Goal: Information Seeking & Learning: Learn about a topic

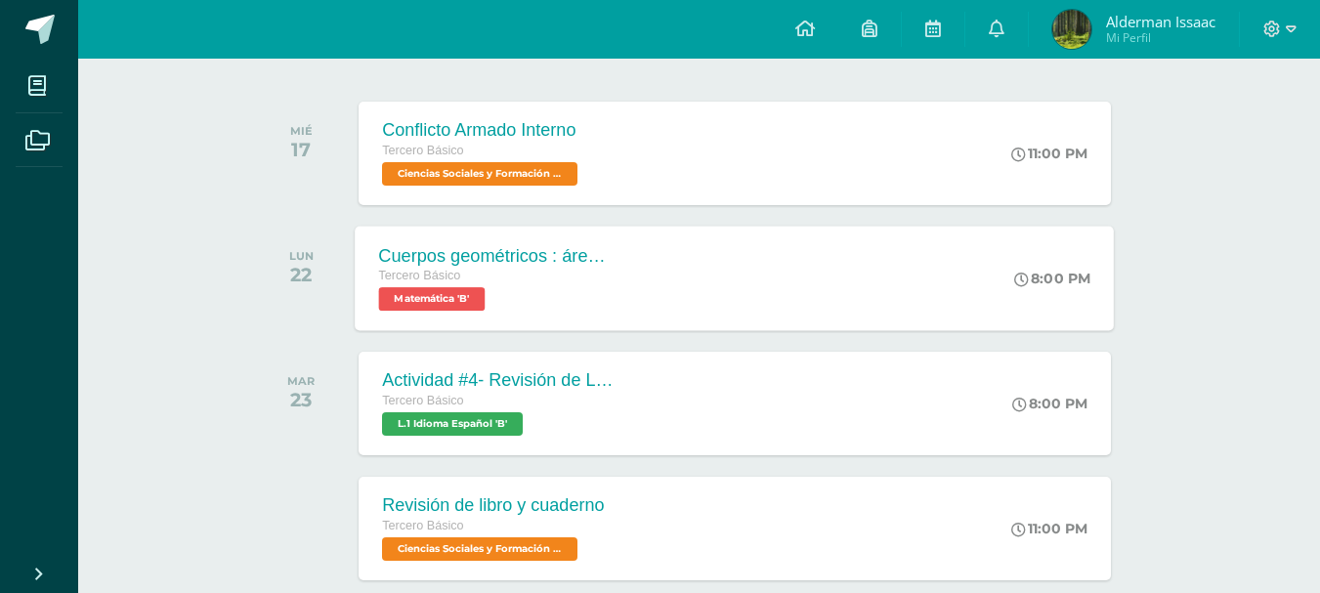
scroll to position [383, 0]
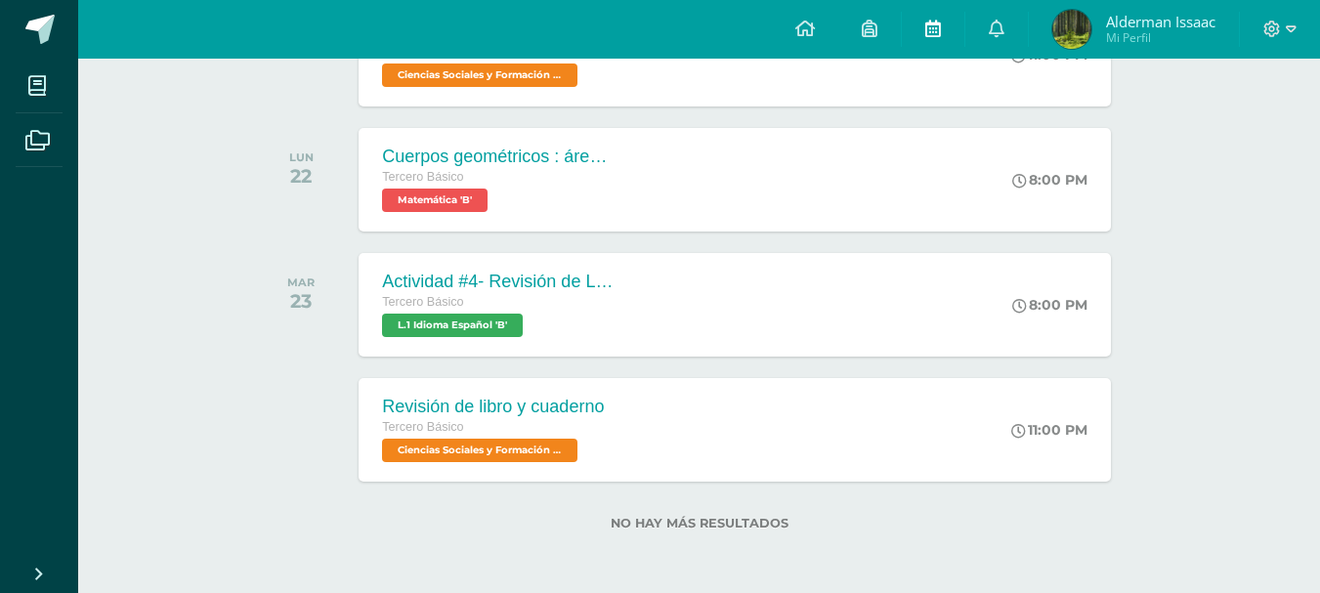
click at [911, 32] on link at bounding box center [933, 29] width 63 height 59
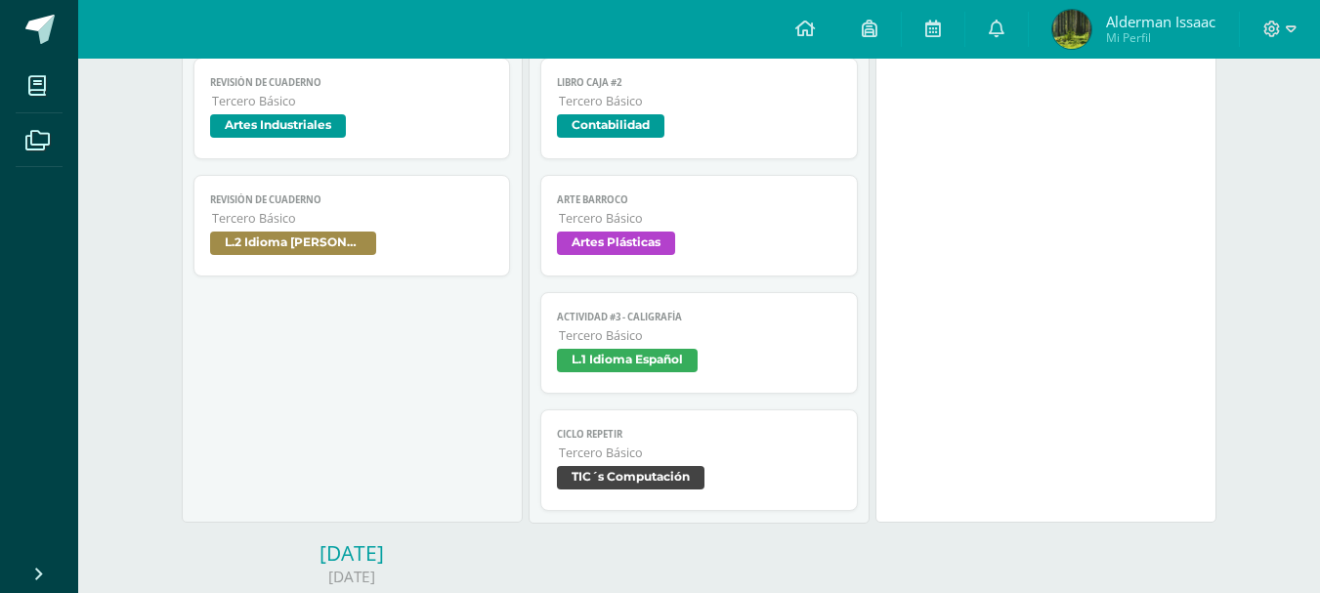
scroll to position [1075, 0]
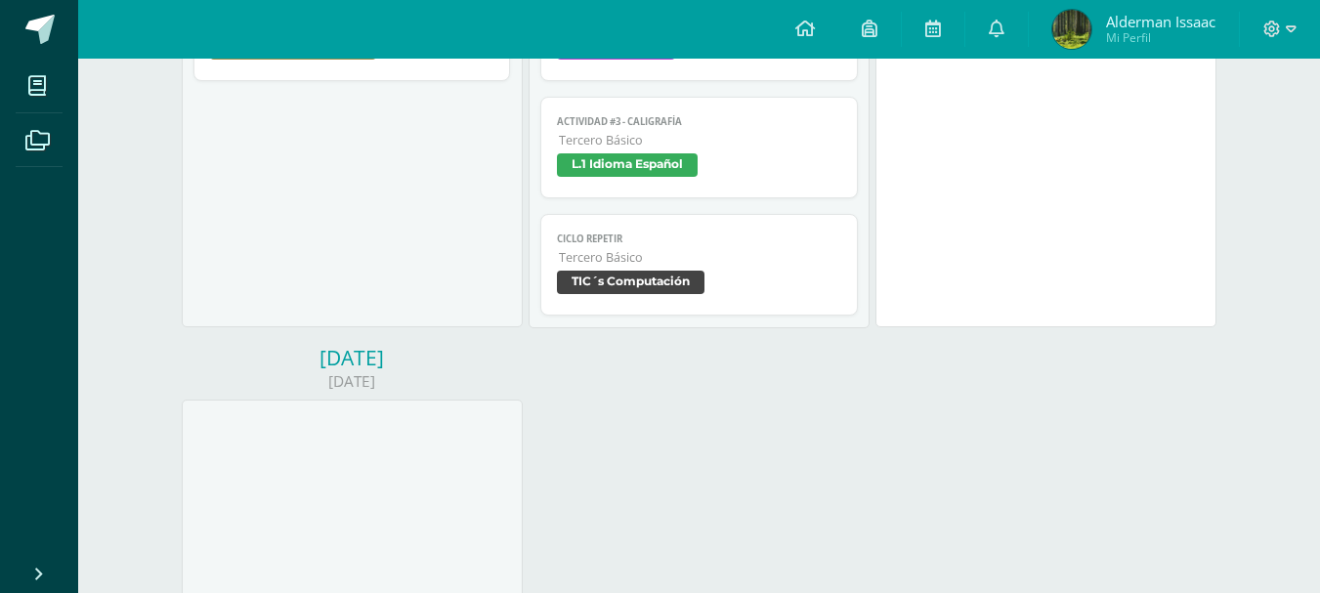
click at [645, 268] on link "Ciclo Repetir Tercero Básico TIC´s Computación" at bounding box center [699, 265] width 318 height 102
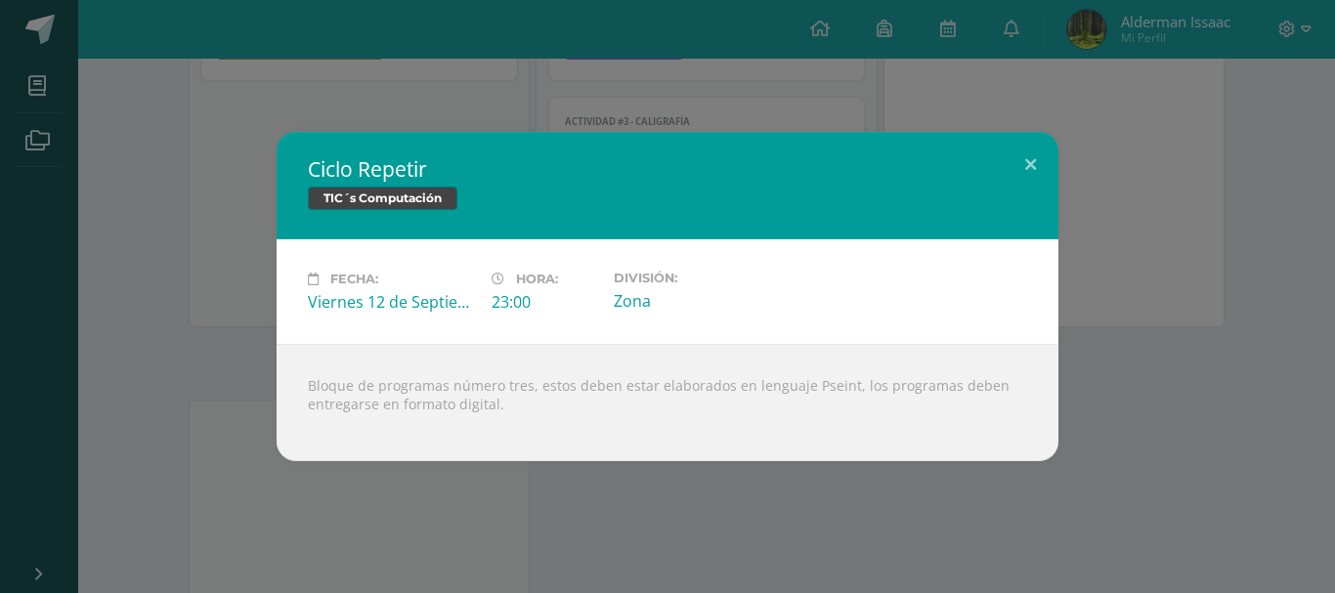
drag, startPoint x: 218, startPoint y: 270, endPoint x: 555, endPoint y: 233, distance: 339.2
click at [232, 271] on div "Ciclo Repetir TIC´s Computación Fecha: [DATE] Hora: 23:00 División: Zona" at bounding box center [667, 296] width 1319 height 329
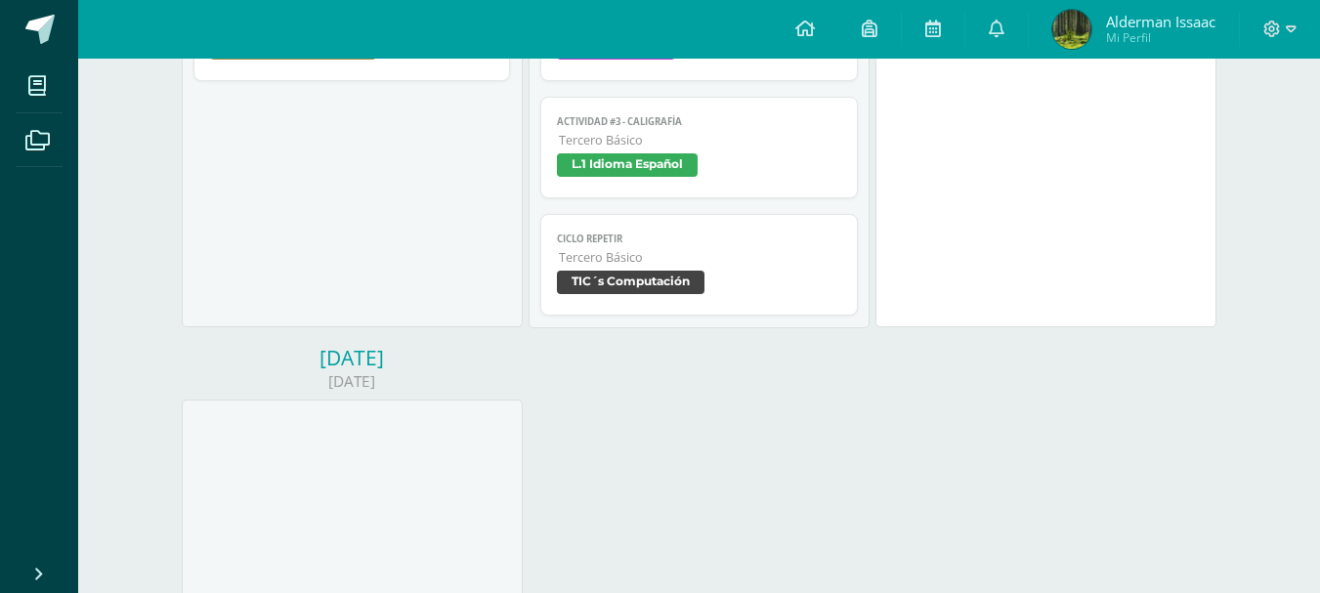
click at [682, 273] on span "TIC´s Computación" at bounding box center [631, 282] width 148 height 23
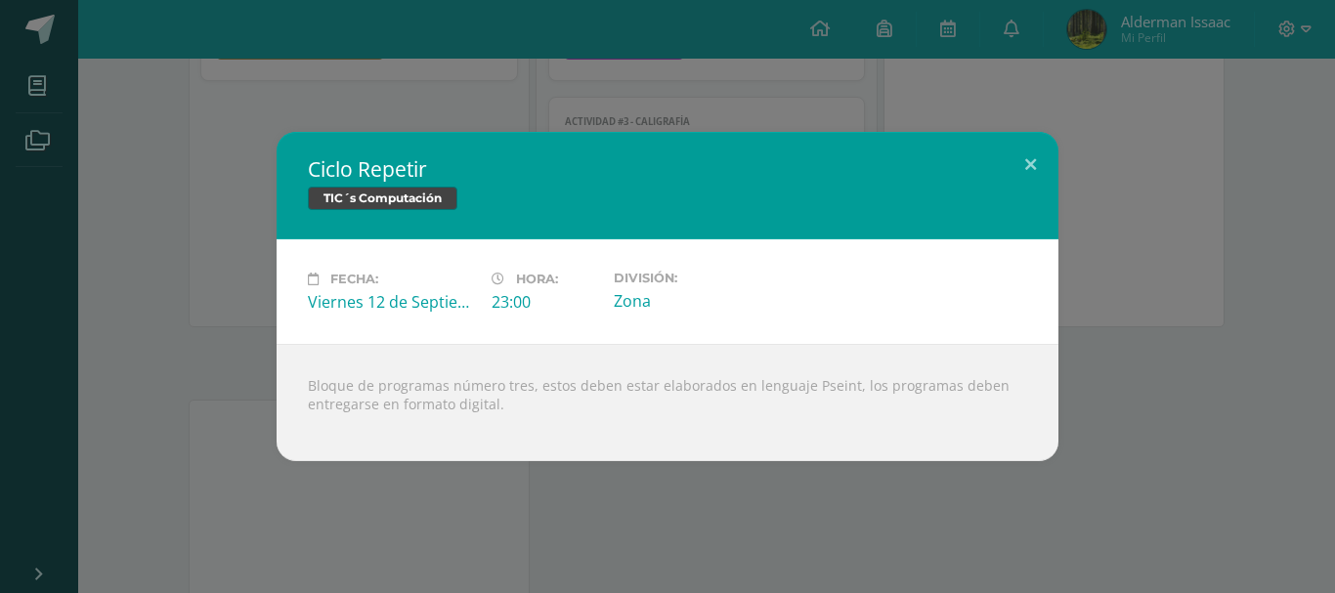
drag, startPoint x: 646, startPoint y: 426, endPoint x: 242, endPoint y: 288, distance: 426.5
click at [296, 329] on div "Ciclo Repetir TIC´s Computación Fecha: [DATE] Hora: 23:00 División: Zona" at bounding box center [668, 296] width 782 height 329
click at [218, 193] on div "Ciclo Repetir TIC´s Computación Fecha: [DATE] Hora: 23:00 División: Zona" at bounding box center [667, 296] width 1319 height 329
